Goal: Task Accomplishment & Management: Use online tool/utility

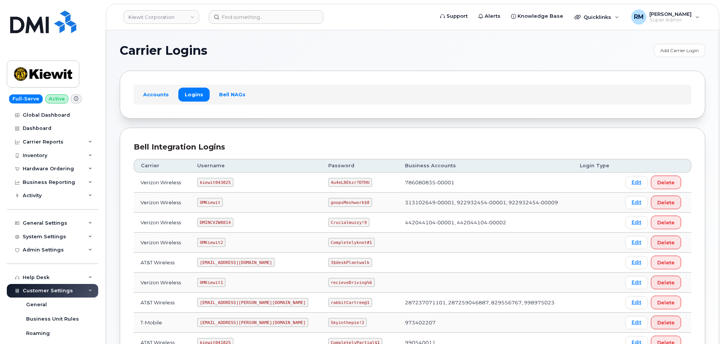
scroll to position [151, 0]
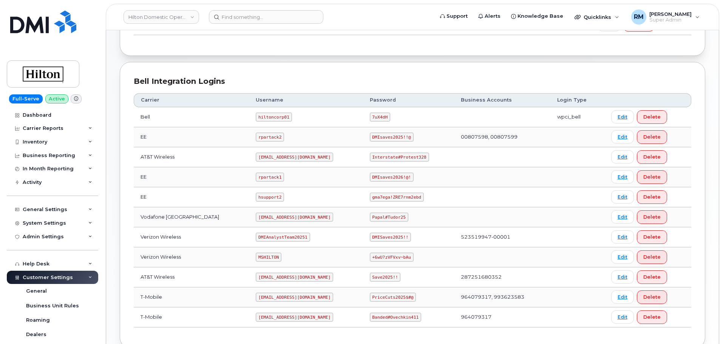
scroll to position [151, 0]
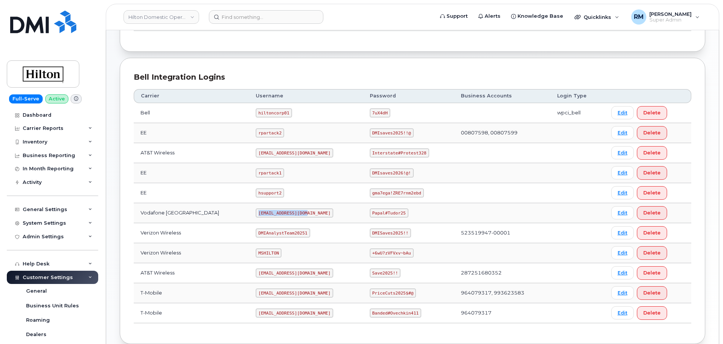
drag, startPoint x: 248, startPoint y: 212, endPoint x: 294, endPoint y: 210, distance: 46.5
click at [294, 210] on code "ms-hilton@dminc.com" at bounding box center [294, 212] width 77 height 9
copy code "ms-hilton@dminc.com"
drag, startPoint x: 365, startPoint y: 154, endPoint x: 420, endPoint y: 154, distance: 54.4
click at [420, 154] on td "Interstate#Protest328" at bounding box center [408, 153] width 91 height 20
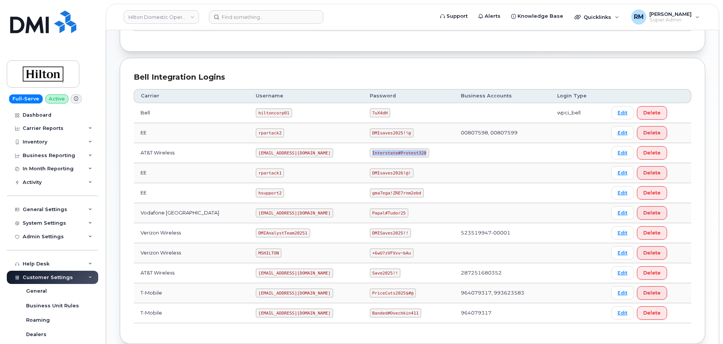
copy code "Interstate#Protest328"
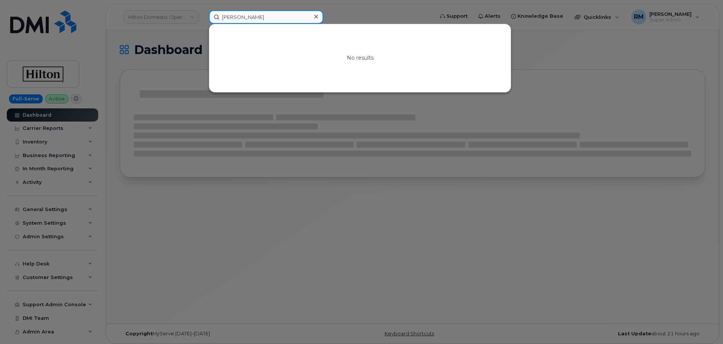
drag, startPoint x: 258, startPoint y: 17, endPoint x: 191, endPoint y: 19, distance: 67.2
click at [203, 19] on div "Jaime Loza Garcia No results" at bounding box center [319, 17] width 232 height 14
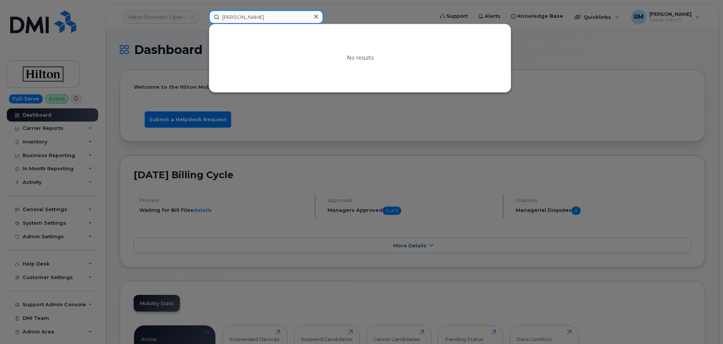
click at [203, 18] on div "Jaime Loza Garcia No results" at bounding box center [319, 17] width 232 height 14
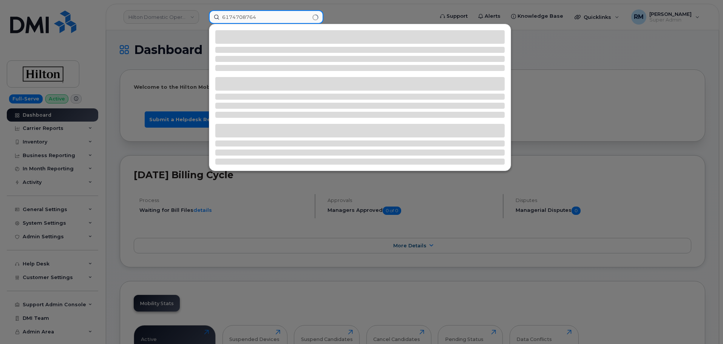
type input "6174708764"
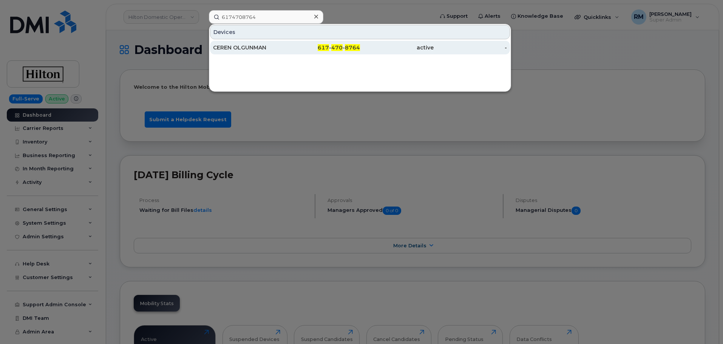
click at [241, 46] on div "CEREN OLGUNMAN" at bounding box center [250, 48] width 74 height 8
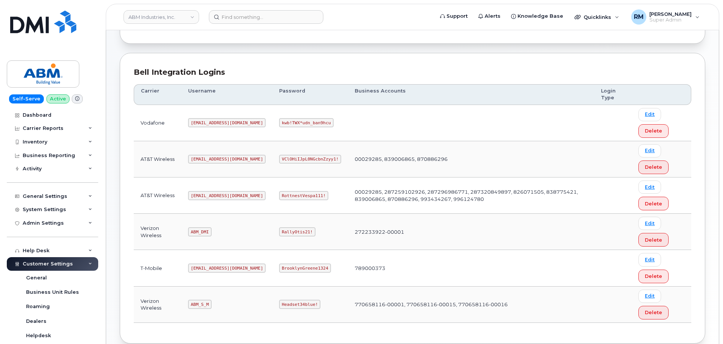
scroll to position [76, 0]
drag, startPoint x: 192, startPoint y: 304, endPoint x: 225, endPoint y: 304, distance: 33.2
click at [225, 304] on td "ABM_S_M" at bounding box center [226, 304] width 91 height 36
copy code "ABM_S_M"
click at [279, 303] on code "Headset34blue!" at bounding box center [299, 303] width 41 height 9
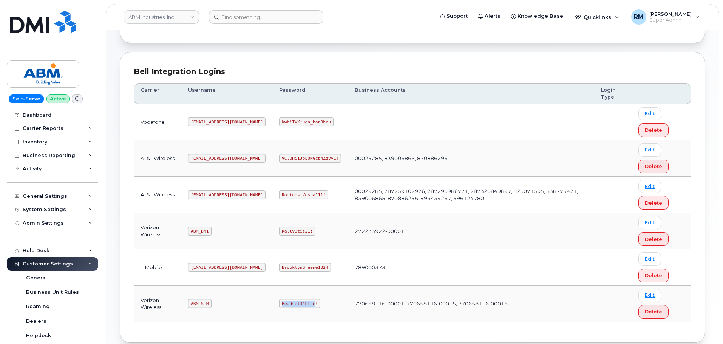
click at [279, 303] on code "Headset34blue!" at bounding box center [299, 303] width 41 height 9
copy code "Headset34blue"
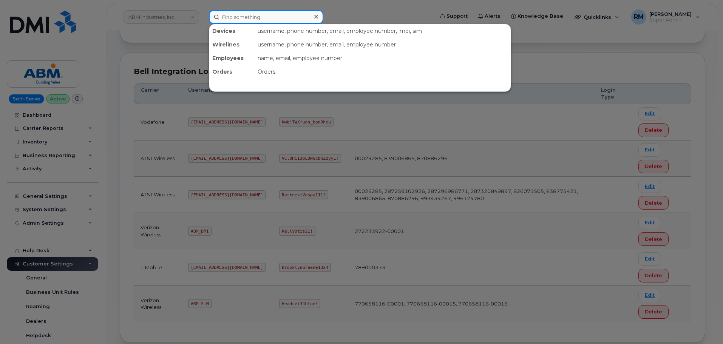
click at [242, 17] on input at bounding box center [266, 17] width 114 height 14
paste input "302512"
type input "302512"
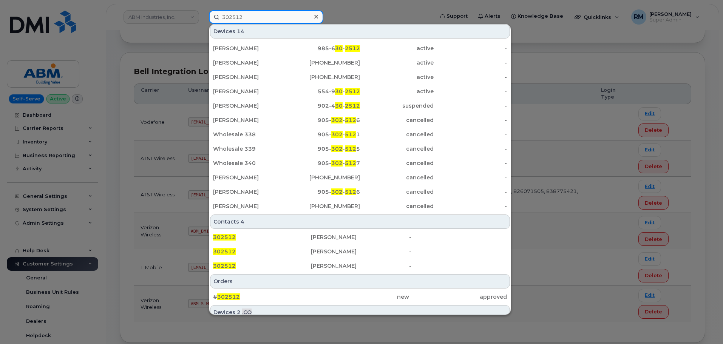
scroll to position [94, 0]
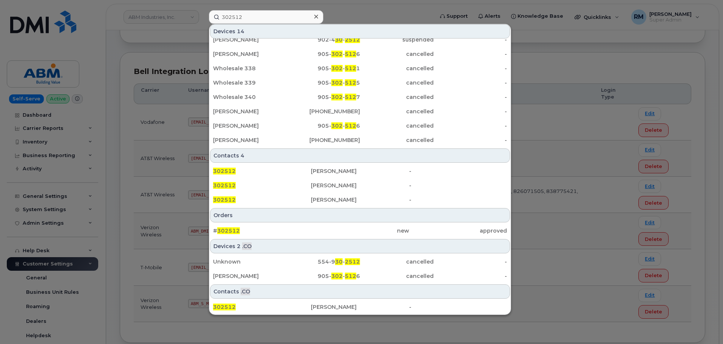
drag, startPoint x: 226, startPoint y: 232, endPoint x: 193, endPoint y: 143, distance: 94.8
click at [226, 232] on span "302512" at bounding box center [228, 230] width 23 height 7
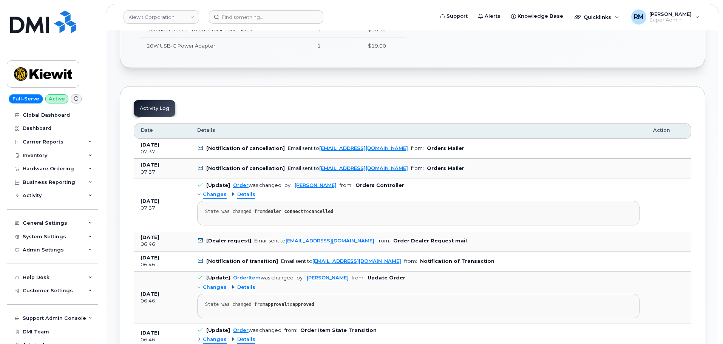
scroll to position [340, 0]
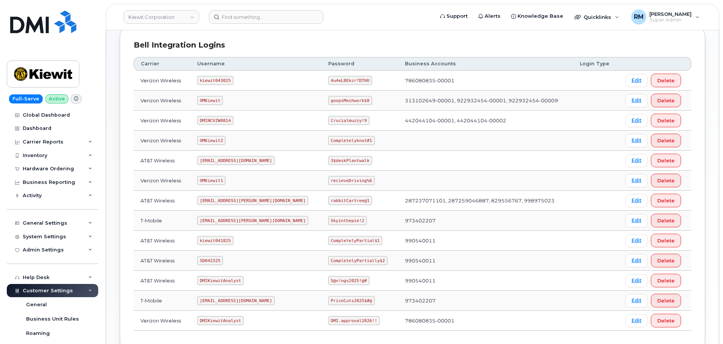
scroll to position [113, 0]
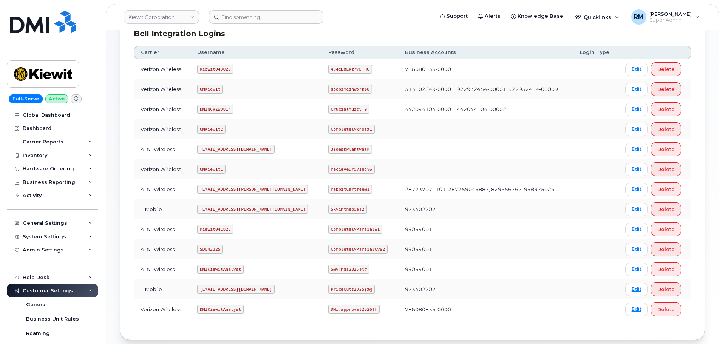
click at [212, 250] on code "SD042325" at bounding box center [210, 249] width 26 height 9
copy code "SD042325"
drag, startPoint x: 307, startPoint y: 250, endPoint x: 362, endPoint y: 250, distance: 55.1
click at [362, 250] on td "CompletelyPartially$2" at bounding box center [359, 249] width 77 height 20
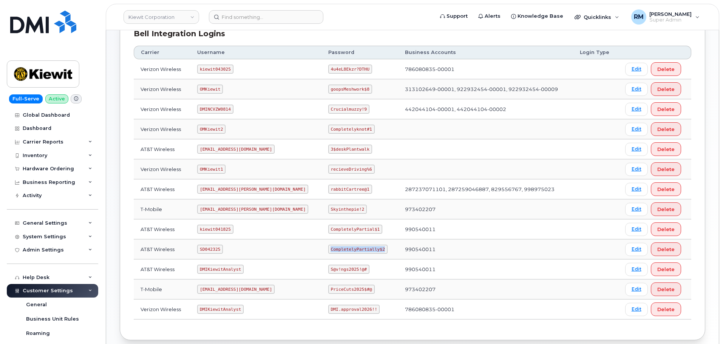
copy code "CompletelyPartially$2"
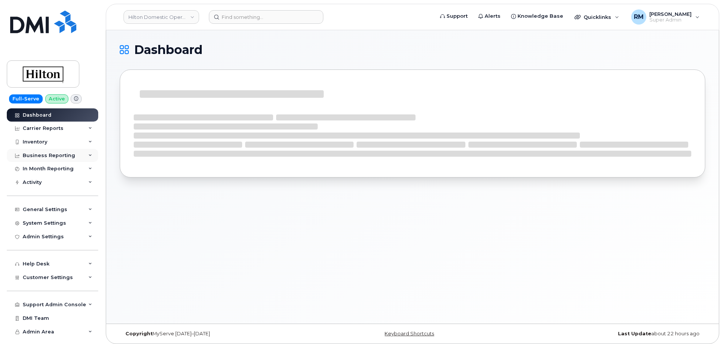
click at [72, 156] on div "Business Reporting" at bounding box center [52, 156] width 91 height 14
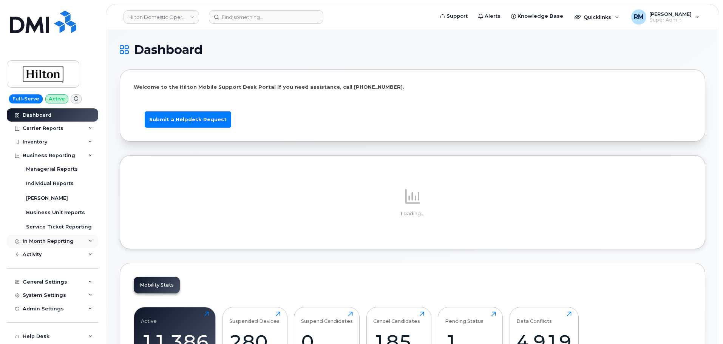
click at [62, 242] on div "In Month Reporting" at bounding box center [48, 241] width 51 height 6
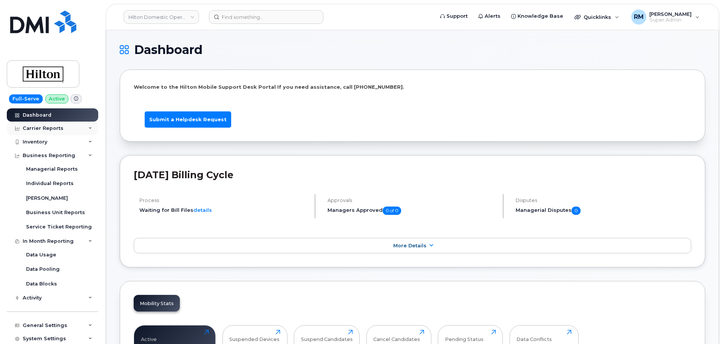
click at [44, 130] on div "Carrier Reports" at bounding box center [43, 128] width 41 height 6
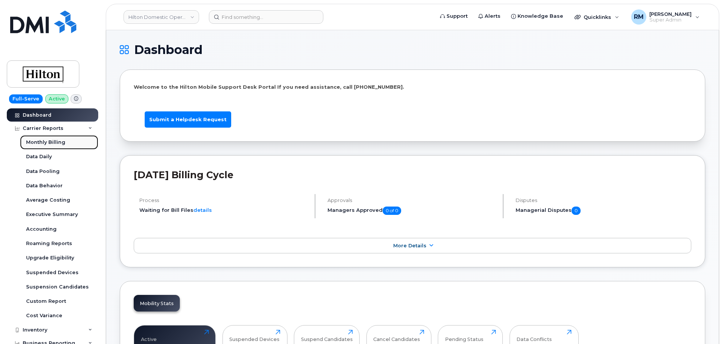
click at [43, 140] on div "Monthly Billing" at bounding box center [45, 142] width 39 height 7
click at [49, 230] on div "Accounting" at bounding box center [41, 229] width 31 height 7
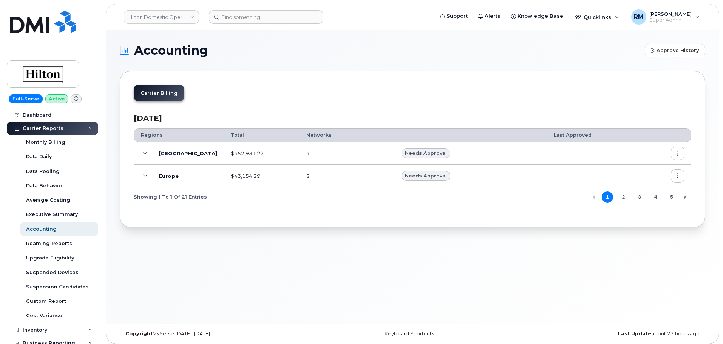
click at [146, 153] on icon at bounding box center [145, 153] width 4 height 4
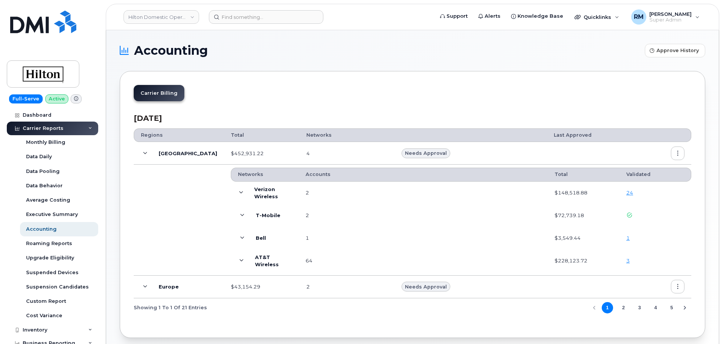
click at [146, 153] on icon at bounding box center [145, 153] width 4 height 4
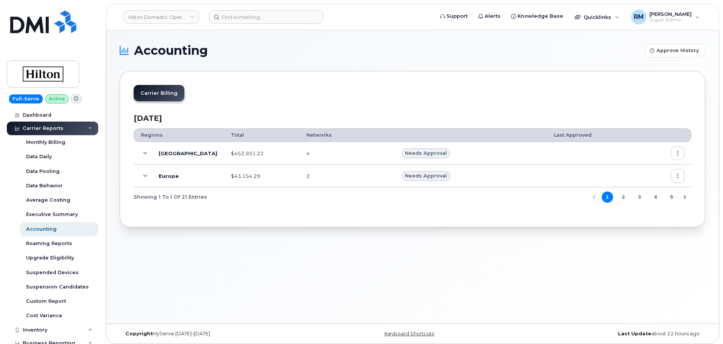
click at [144, 178] on icon at bounding box center [145, 176] width 4 height 4
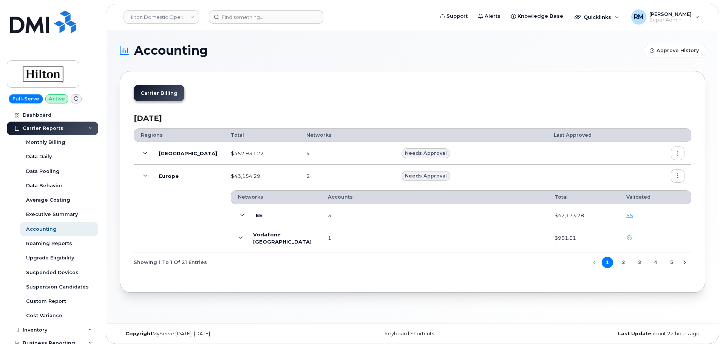
click at [144, 178] on icon at bounding box center [145, 176] width 4 height 4
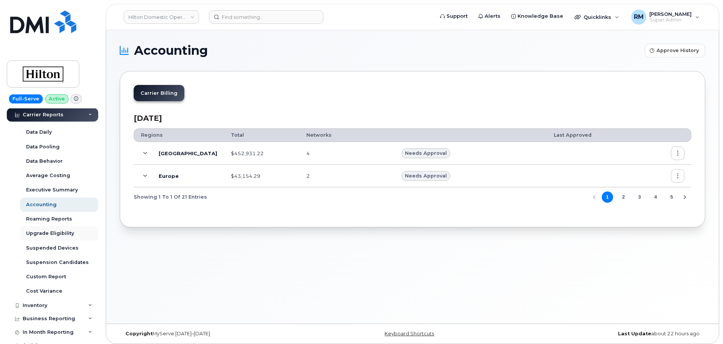
scroll to position [38, 0]
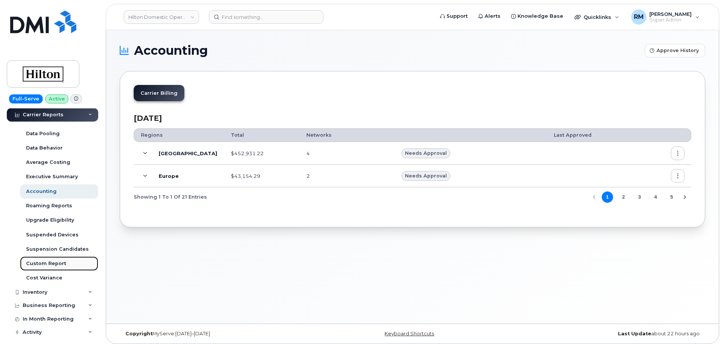
click at [47, 261] on div "Custom Report" at bounding box center [46, 263] width 40 height 7
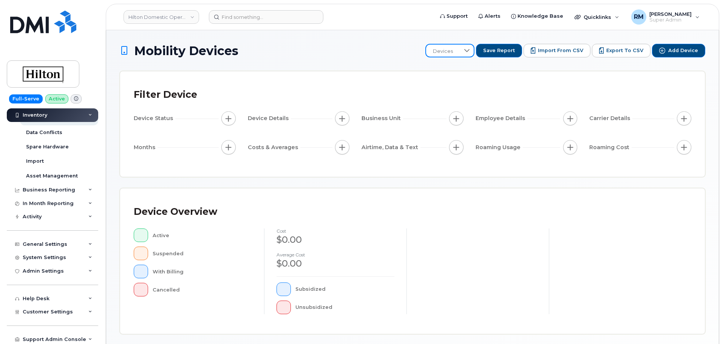
click at [459, 52] on span "Devices" at bounding box center [443, 52] width 34 height 14
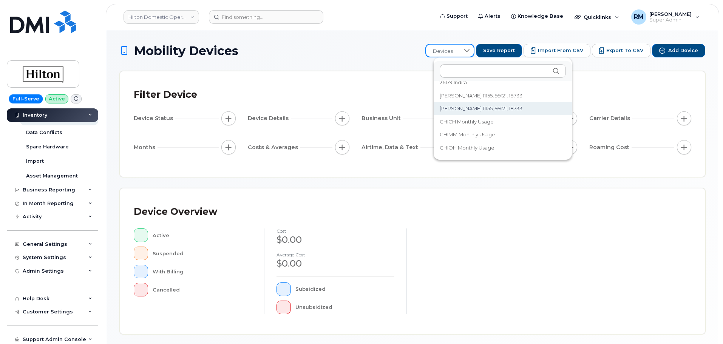
scroll to position [38, 0]
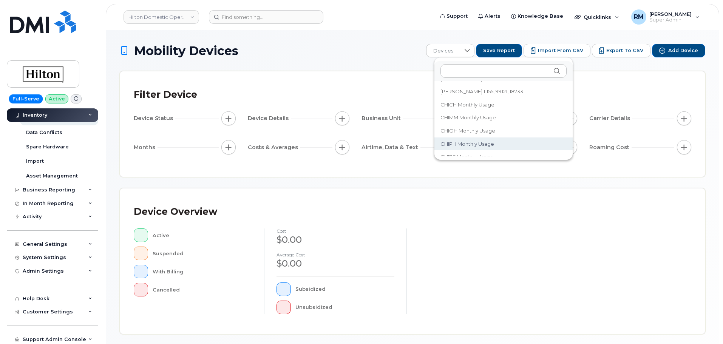
click at [464, 145] on span "CHIPH Monthly Usage" at bounding box center [467, 143] width 54 height 7
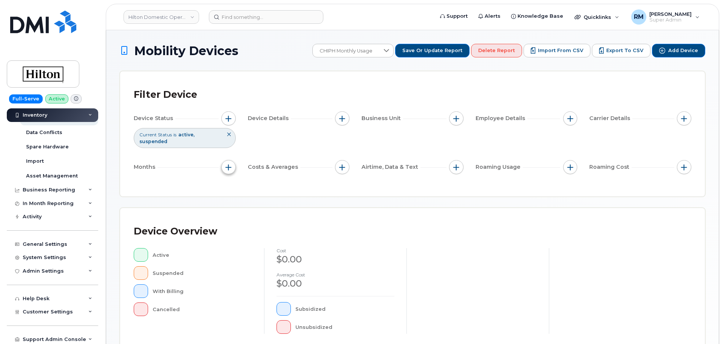
click at [229, 164] on span "button" at bounding box center [228, 167] width 6 height 6
click at [231, 184] on input "Billing Cycle" at bounding box center [230, 183] width 6 height 6
checkbox input "true"
click at [261, 212] on icon at bounding box center [263, 214] width 6 height 6
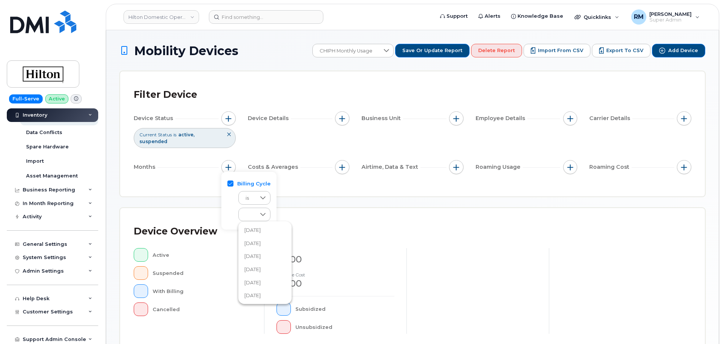
click at [259, 244] on span "[DATE]" at bounding box center [252, 243] width 16 height 7
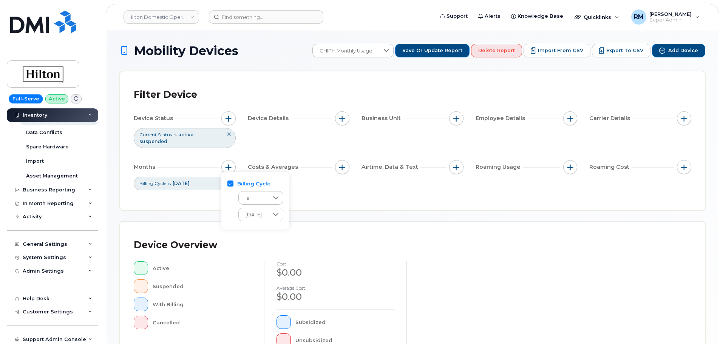
click at [373, 197] on div "Filter Device Device Status Current Status is active suspended Device Details B…" at bounding box center [412, 140] width 584 height 139
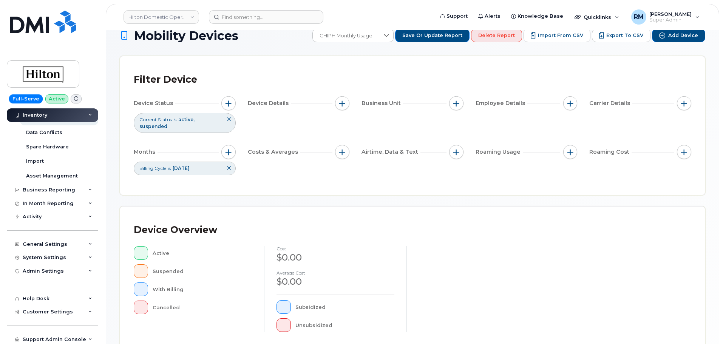
scroll to position [0, 0]
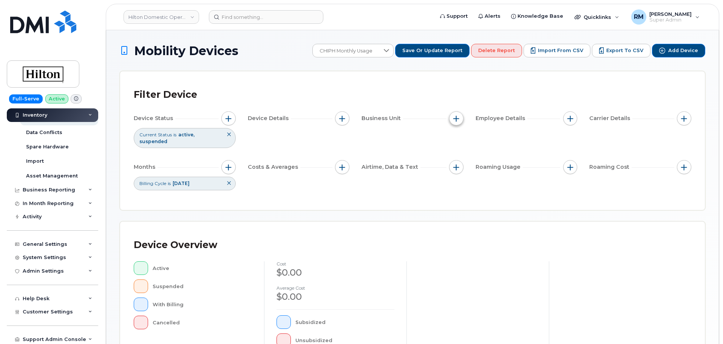
click at [458, 119] on span "button" at bounding box center [456, 119] width 6 height 6
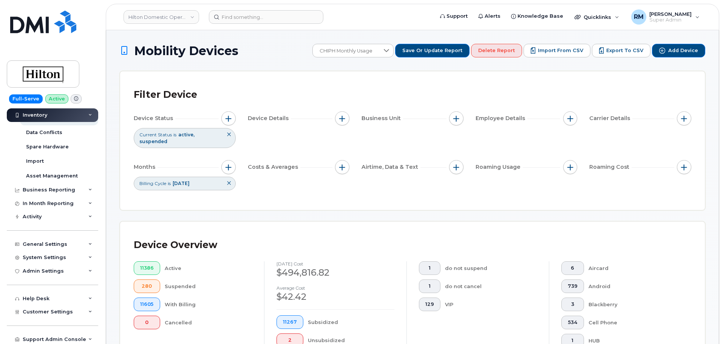
click at [366, 191] on div "Filter Device Device Status Current Status is active suspended Device Details B…" at bounding box center [412, 140] width 584 height 139
click at [570, 119] on span "button" at bounding box center [570, 119] width 6 height 6
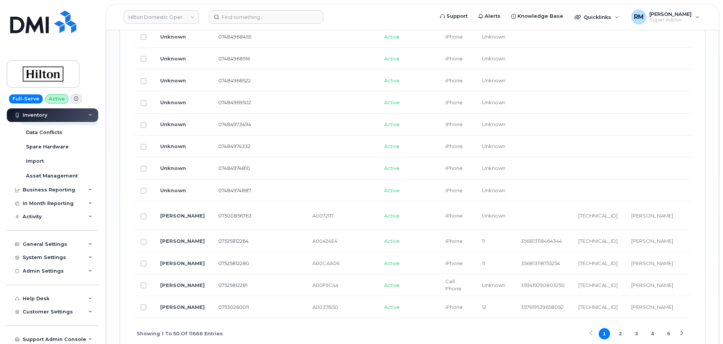
scroll to position [1321, 0]
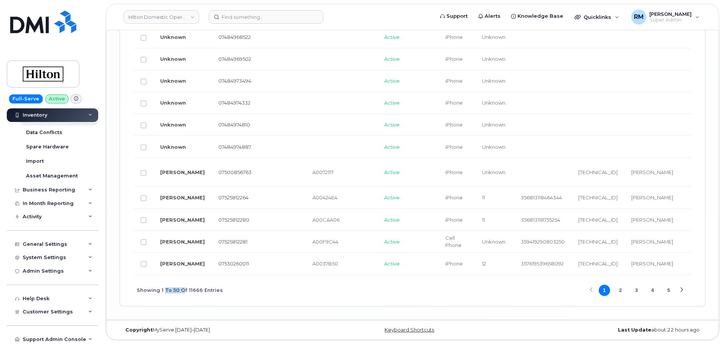
drag, startPoint x: 164, startPoint y: 275, endPoint x: 180, endPoint y: 274, distance: 15.9
click at [180, 275] on div "Showing 1 To 50 Of 11666 Entries 1 2 3 4 5" at bounding box center [412, 290] width 557 height 31
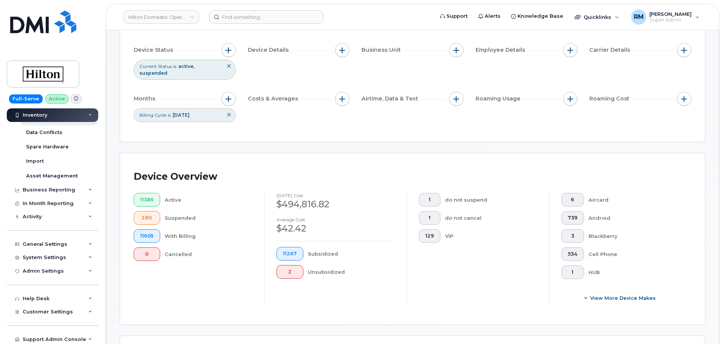
scroll to position [0, 0]
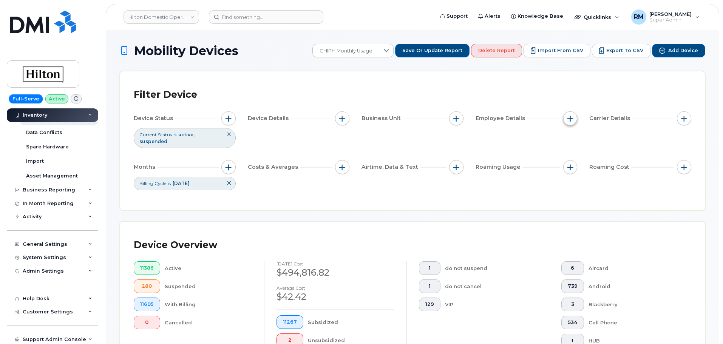
click at [572, 119] on span "button" at bounding box center [570, 119] width 6 height 6
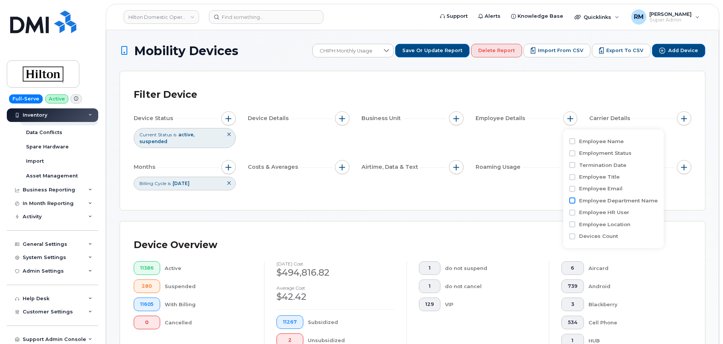
click at [572, 200] on input "Employee Department Name" at bounding box center [572, 200] width 6 height 6
checkbox input "true"
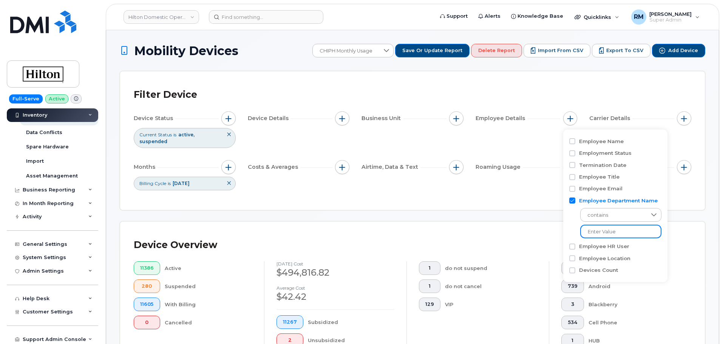
click at [617, 229] on input at bounding box center [620, 232] width 81 height 14
click at [596, 235] on input at bounding box center [620, 232] width 81 height 14
paste input "CHIPH"
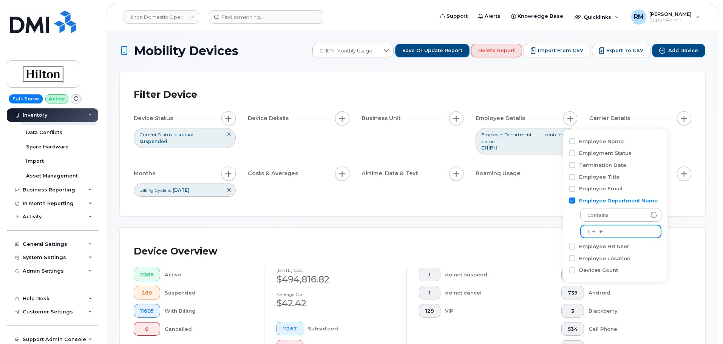
click at [602, 231] on input "CHIPH" at bounding box center [620, 232] width 81 height 14
type input "CHIPH"
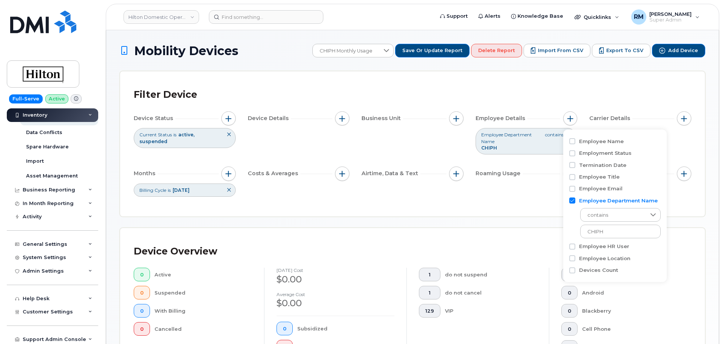
click at [518, 210] on div "Filter Device Device Status Current Status is active suspended Device Details B…" at bounding box center [412, 143] width 584 height 145
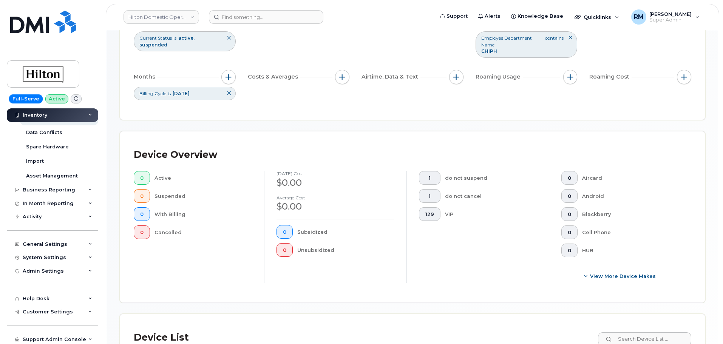
scroll to position [92, 0]
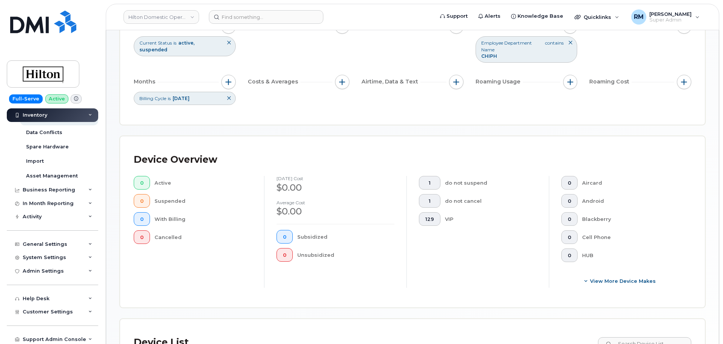
click at [228, 99] on icon at bounding box center [229, 98] width 5 height 5
